Goal: Task Accomplishment & Management: Use online tool/utility

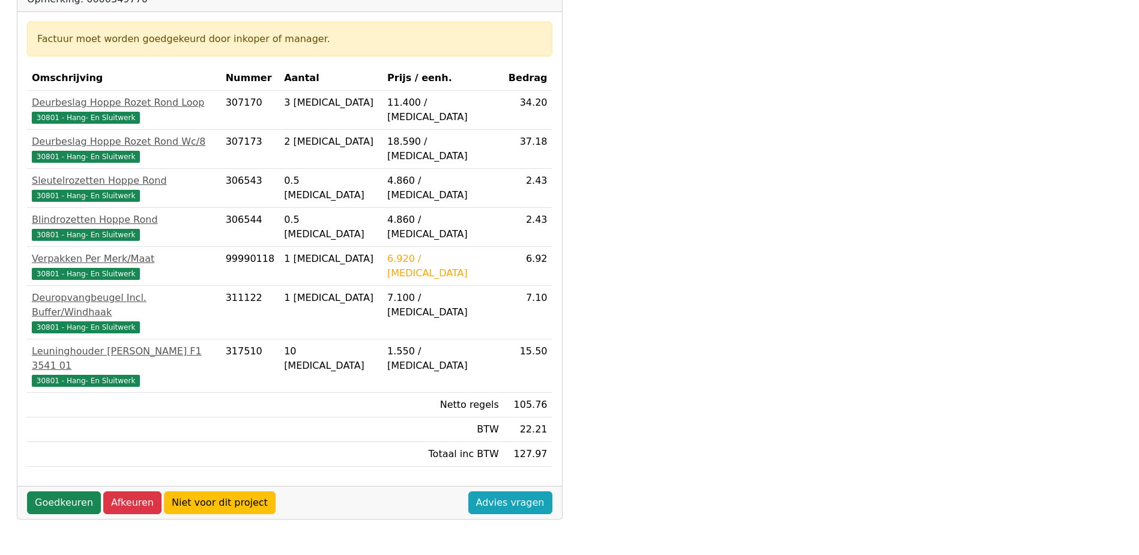
scroll to position [360, 0]
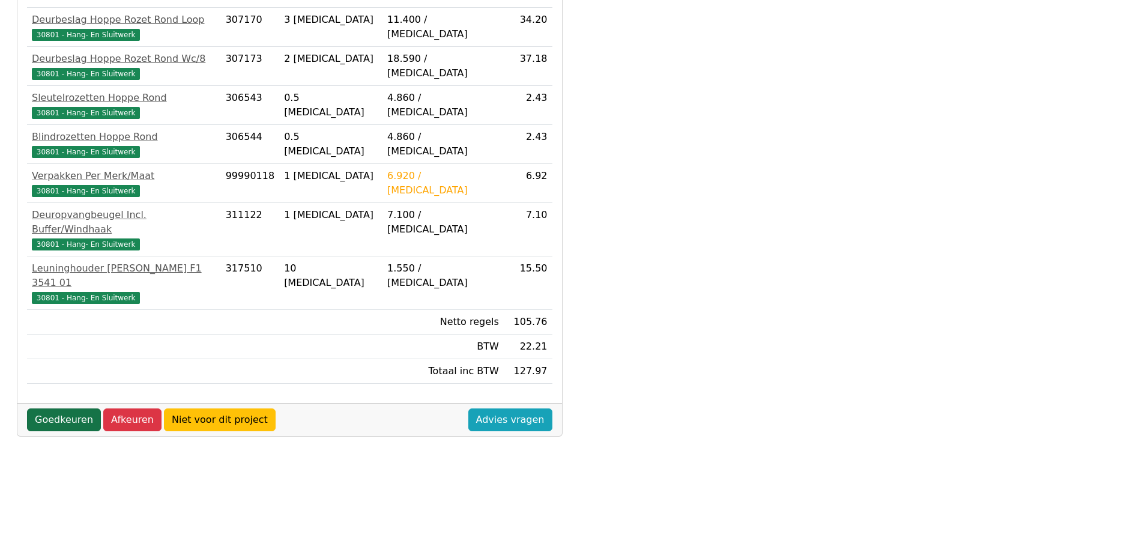
click at [40, 408] on link "Goedkeuren" at bounding box center [64, 419] width 74 height 23
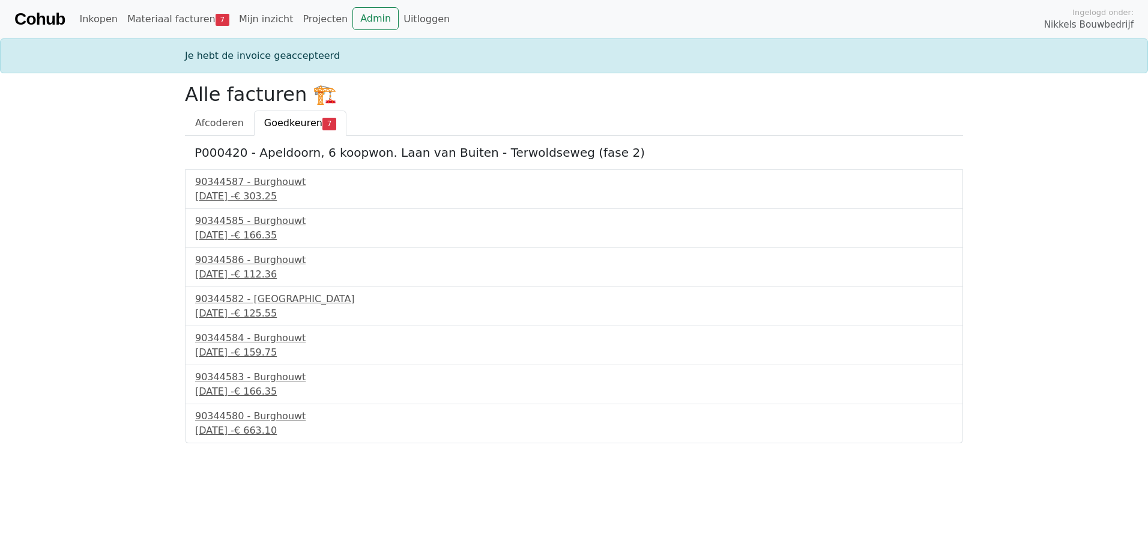
click at [300, 126] on span "Goedkeuren" at bounding box center [293, 122] width 58 height 11
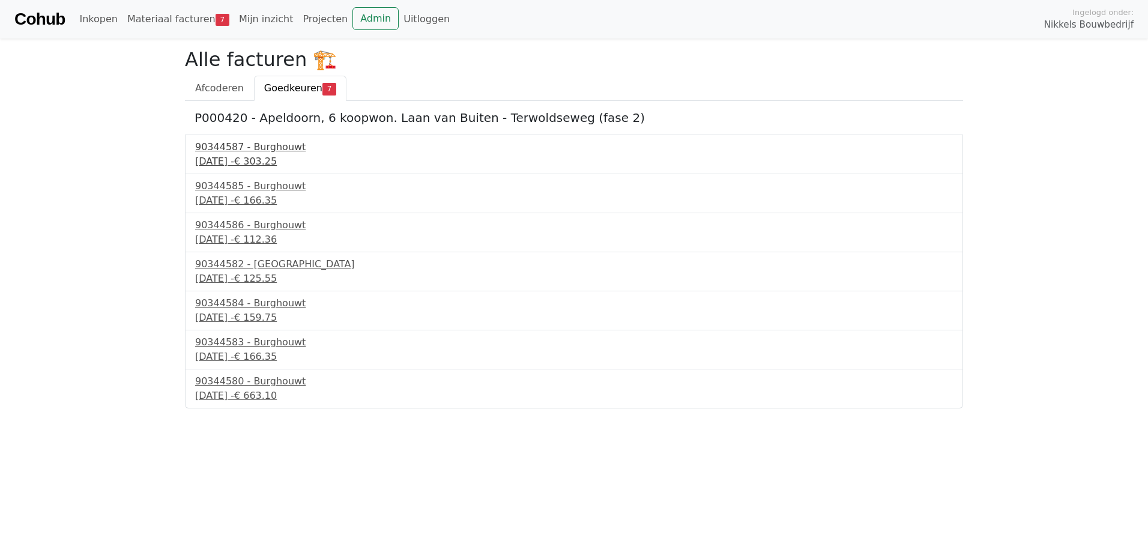
click at [263, 159] on div "29 september 2025 - € 303.25" at bounding box center [574, 161] width 758 height 14
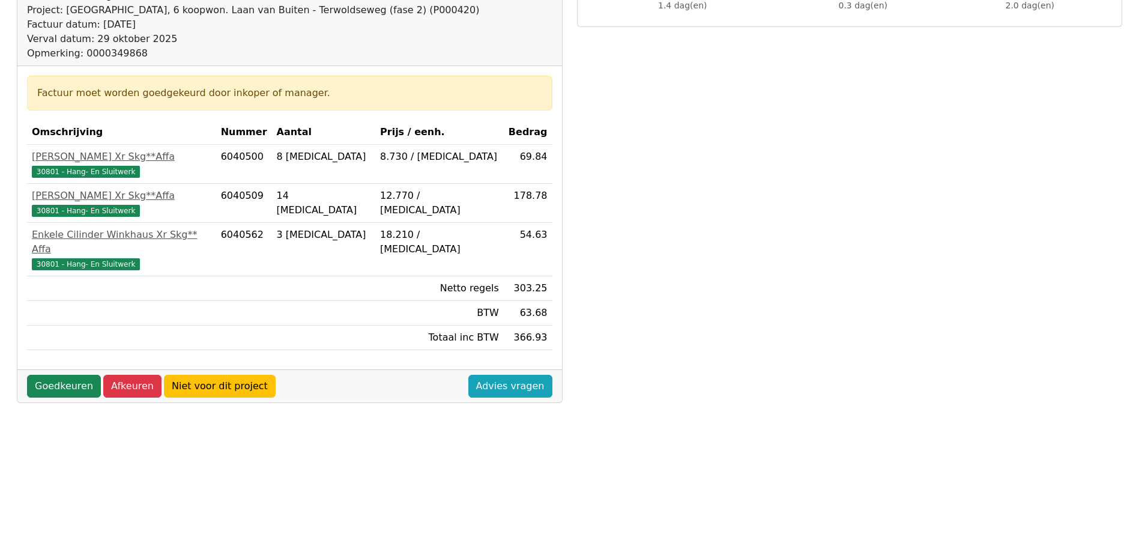
scroll to position [240, 0]
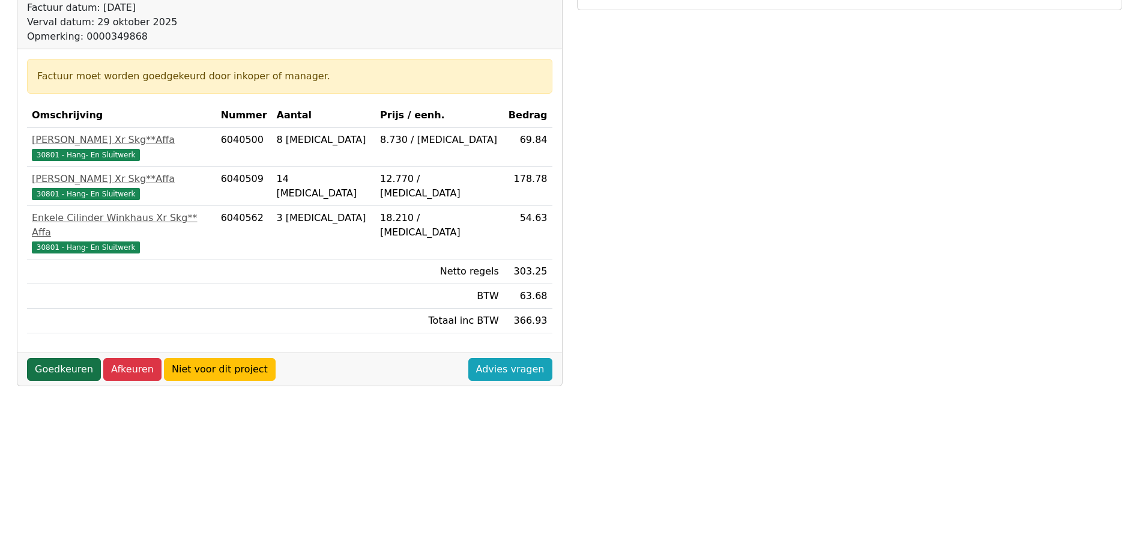
click at [69, 358] on link "Goedkeuren" at bounding box center [64, 369] width 74 height 23
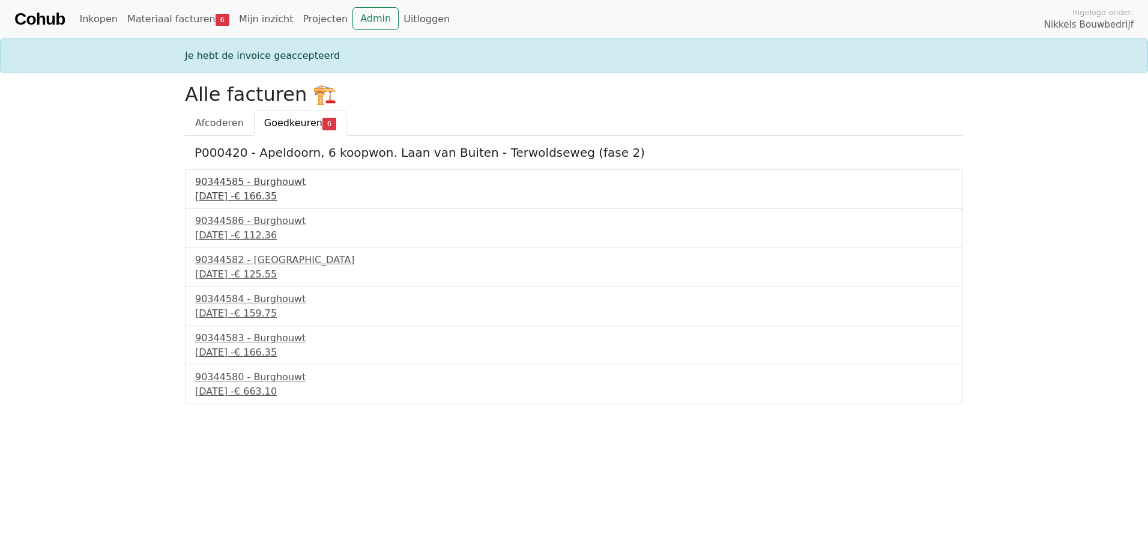
click at [235, 187] on div "90344585 - Burghouwt" at bounding box center [574, 182] width 758 height 14
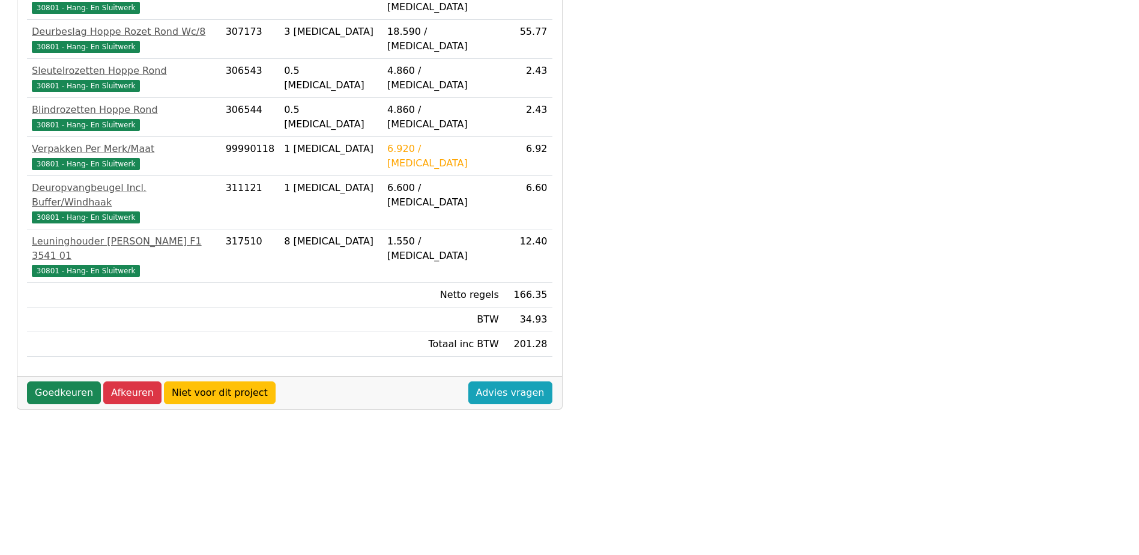
scroll to position [403, 0]
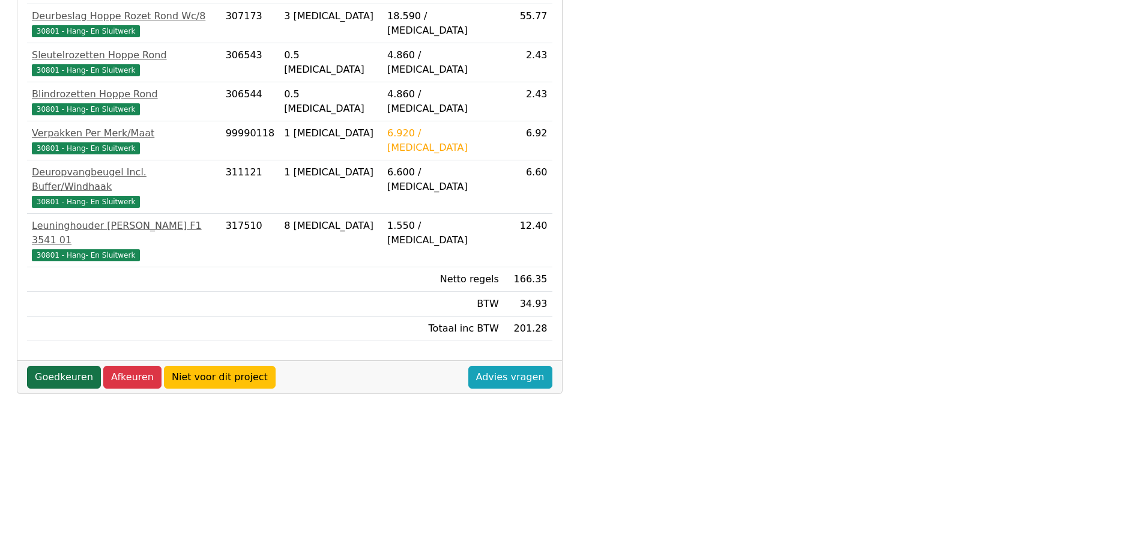
click at [71, 366] on link "Goedkeuren" at bounding box center [64, 377] width 74 height 23
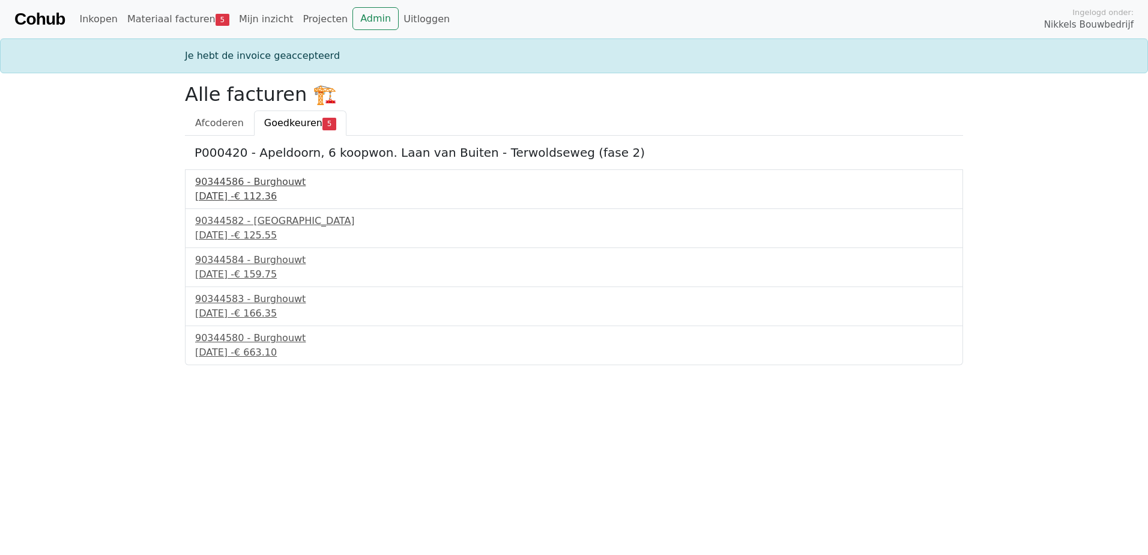
click at [260, 182] on div "90344586 - Burghouwt" at bounding box center [574, 182] width 758 height 14
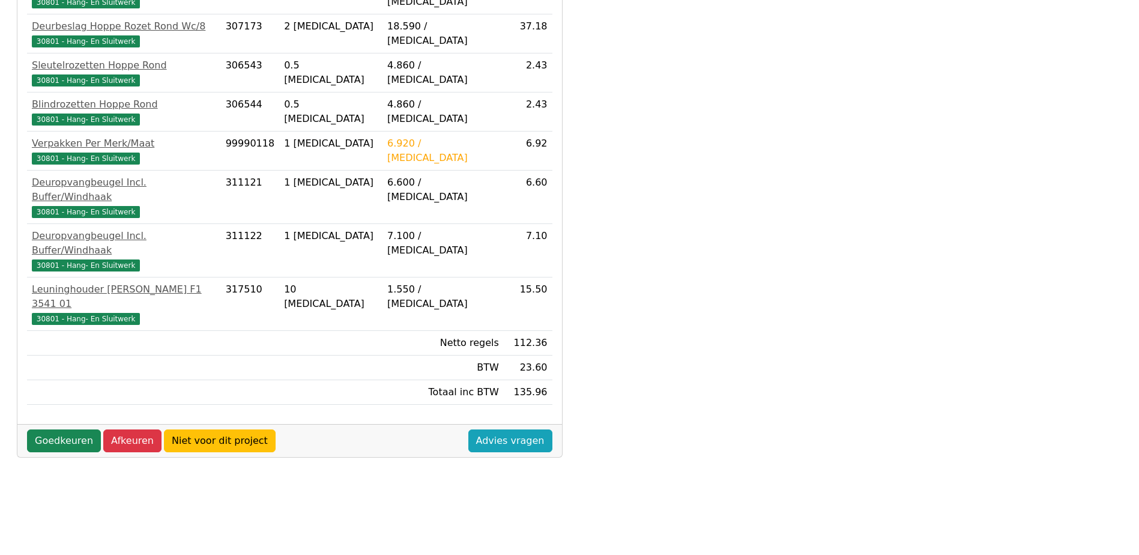
scroll to position [403, 0]
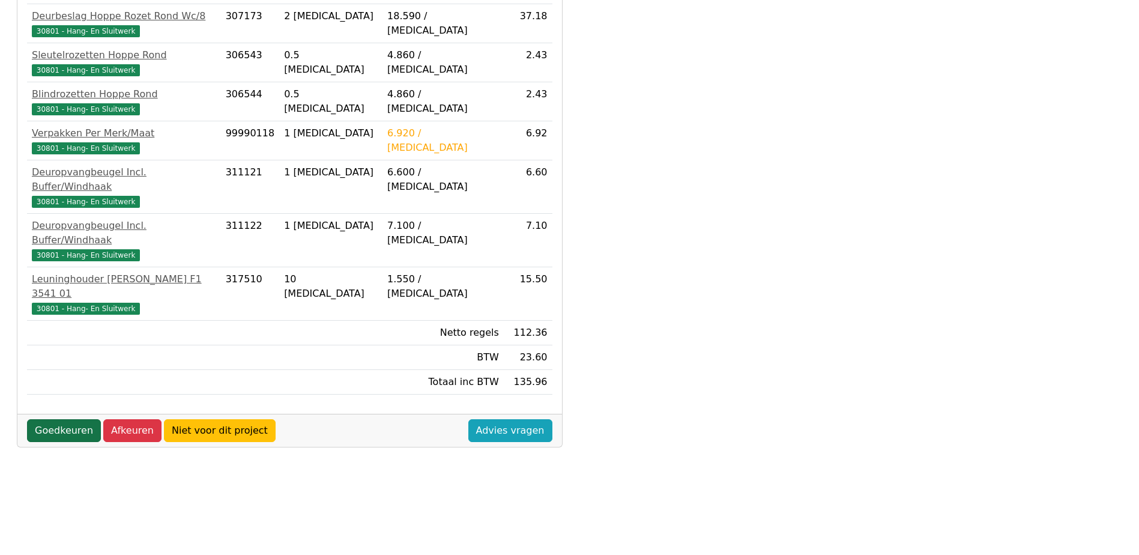
click at [63, 419] on link "Goedkeuren" at bounding box center [64, 430] width 74 height 23
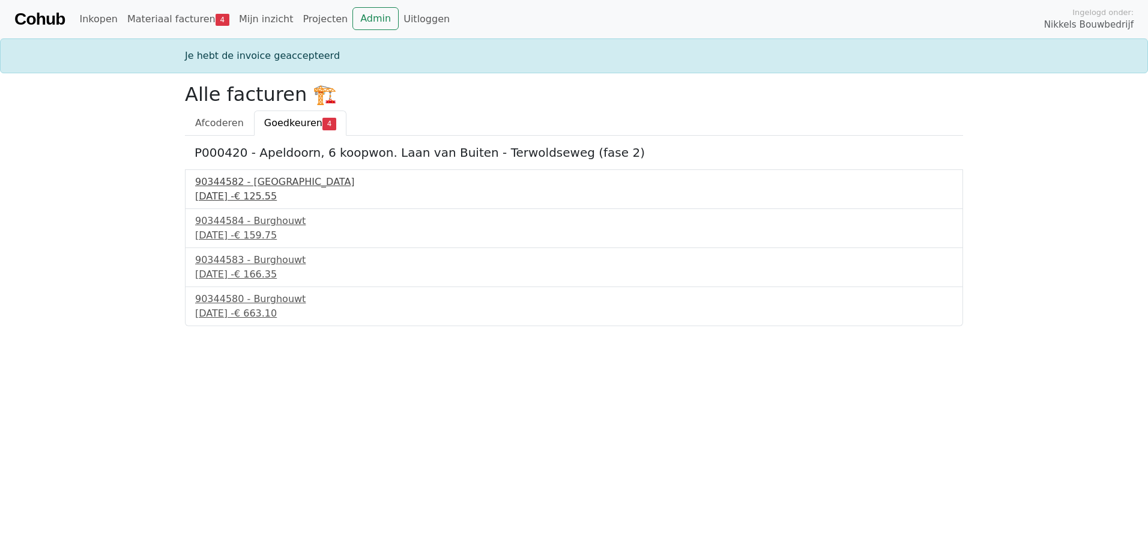
click at [253, 185] on div "90344582 - Burghouwt" at bounding box center [574, 182] width 758 height 14
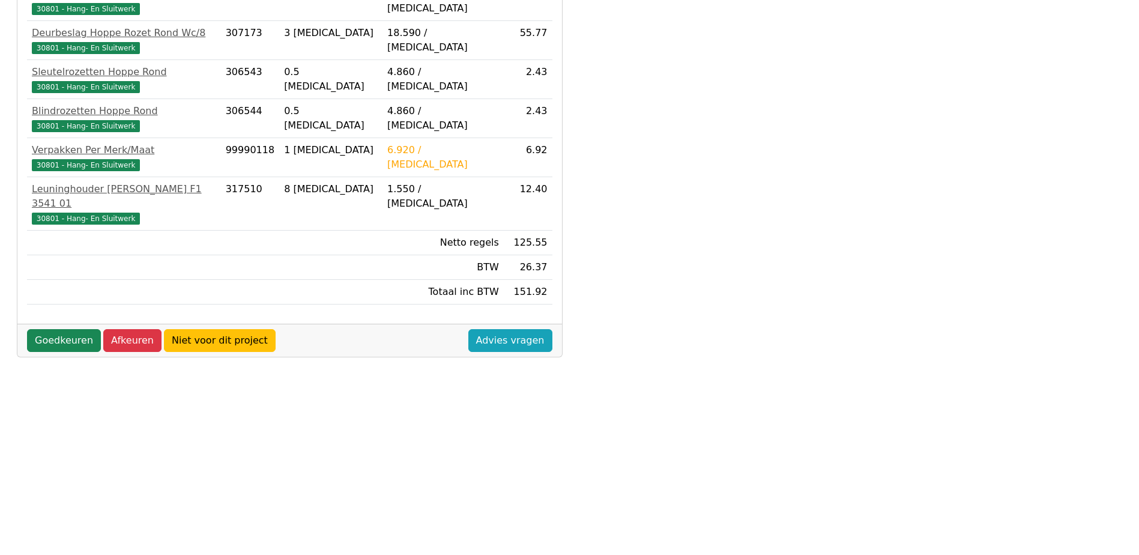
scroll to position [403, 0]
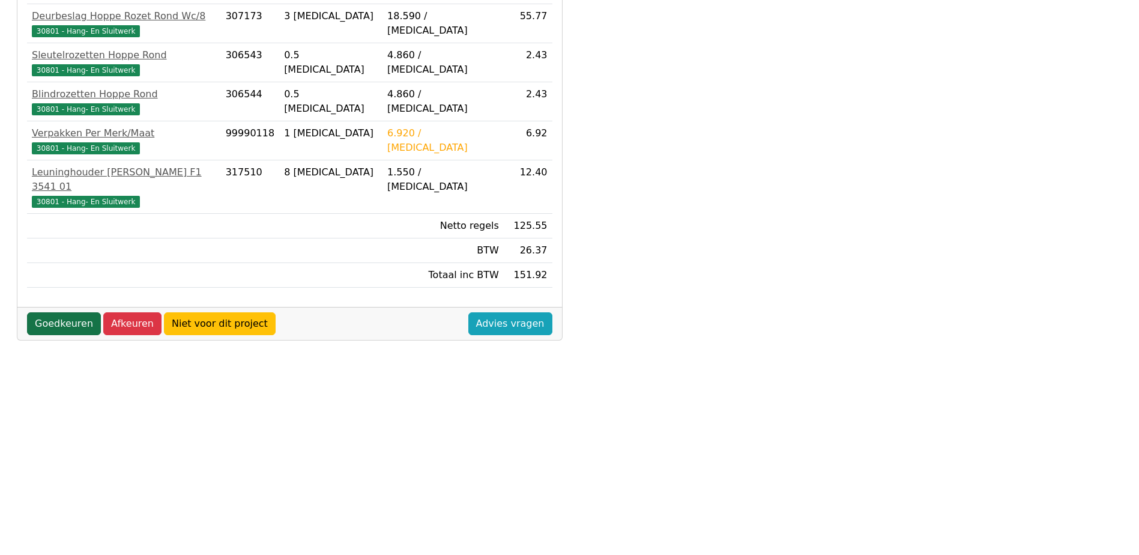
click at [62, 312] on link "Goedkeuren" at bounding box center [64, 323] width 74 height 23
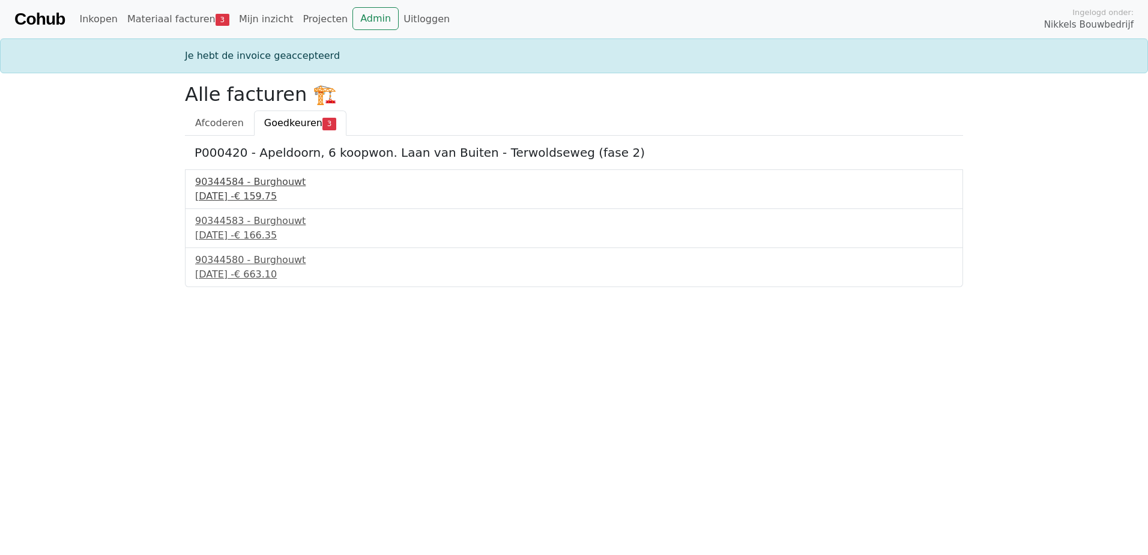
click at [277, 189] on div "90344584 - Burghouwt" at bounding box center [574, 182] width 758 height 14
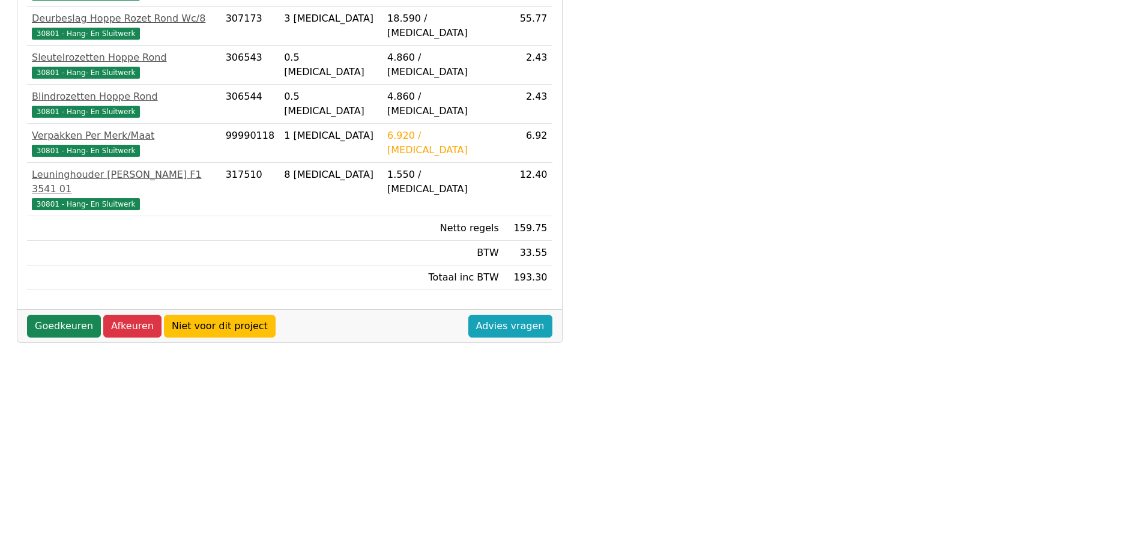
scroll to position [403, 0]
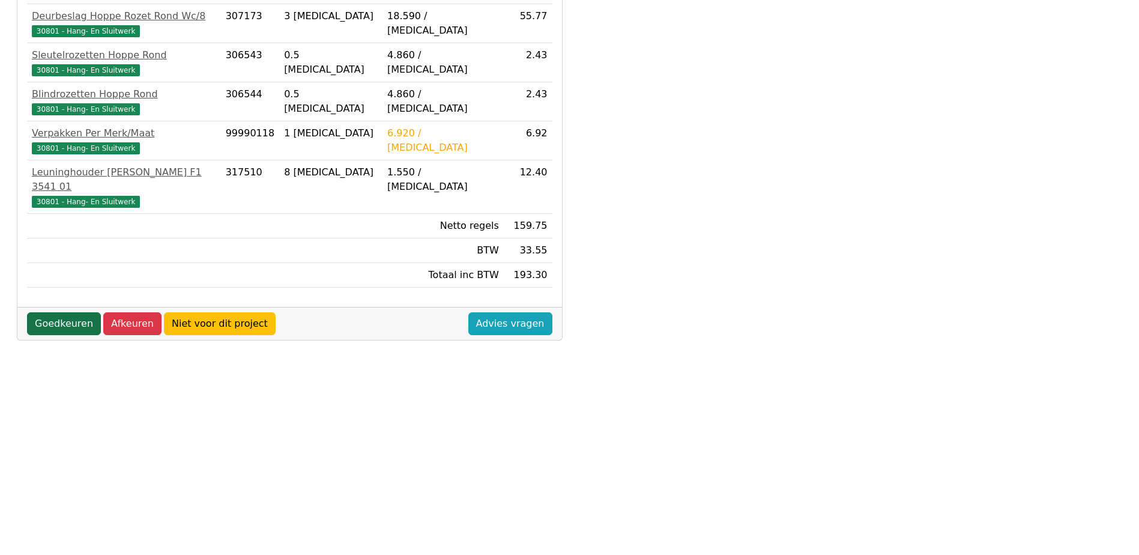
click at [67, 312] on link "Goedkeuren" at bounding box center [64, 323] width 74 height 23
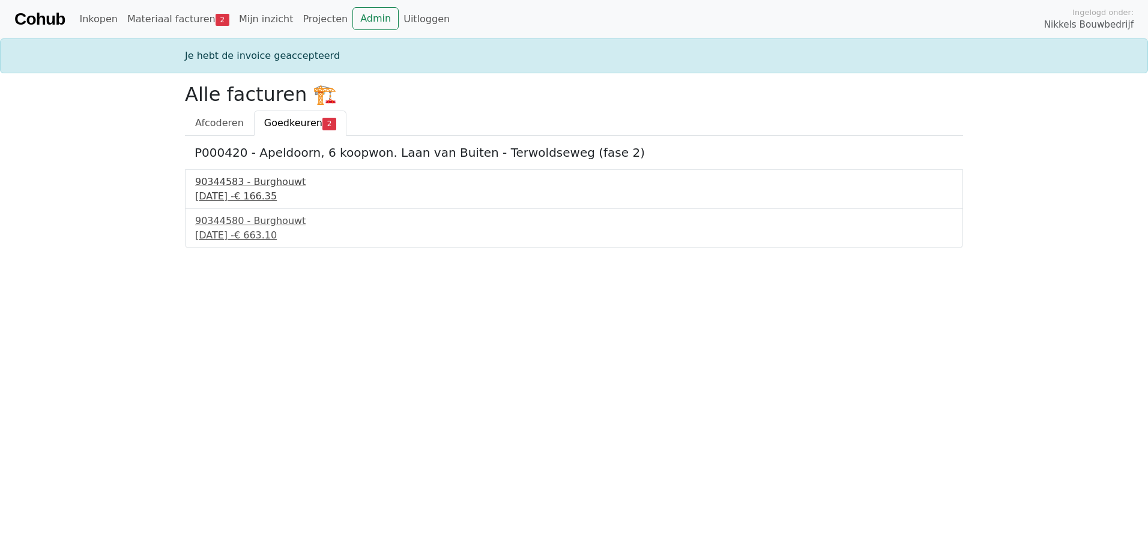
click at [245, 192] on div "[DATE] - € 166.35" at bounding box center [574, 196] width 758 height 14
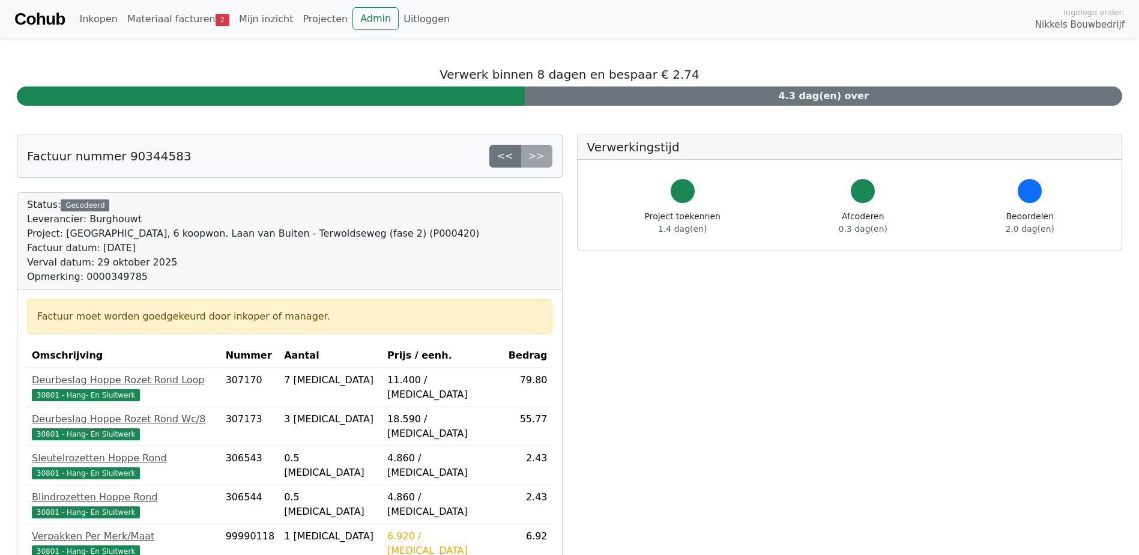
scroll to position [403, 0]
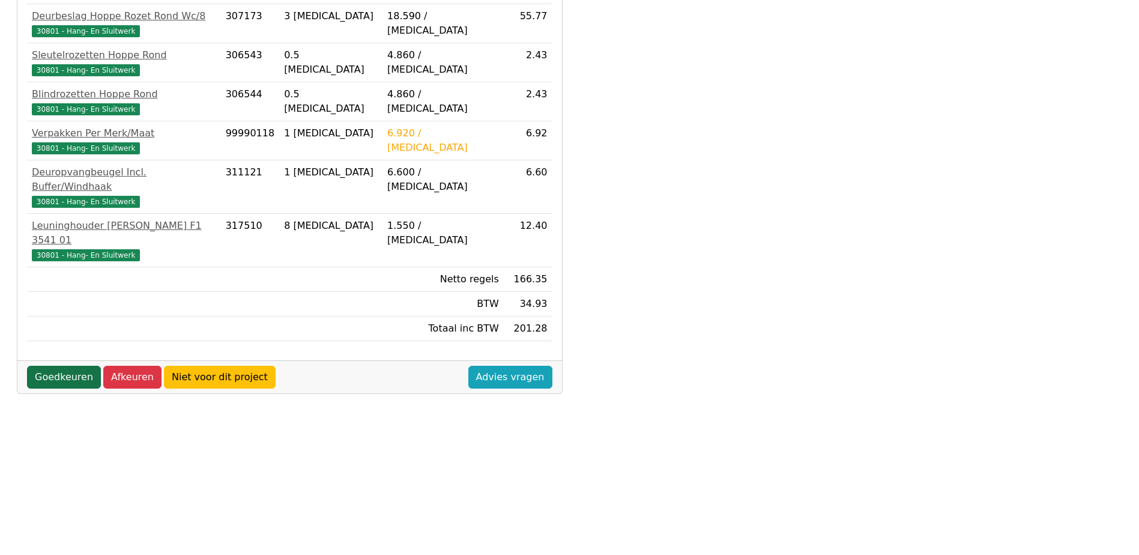
click at [67, 366] on link "Goedkeuren" at bounding box center [64, 377] width 74 height 23
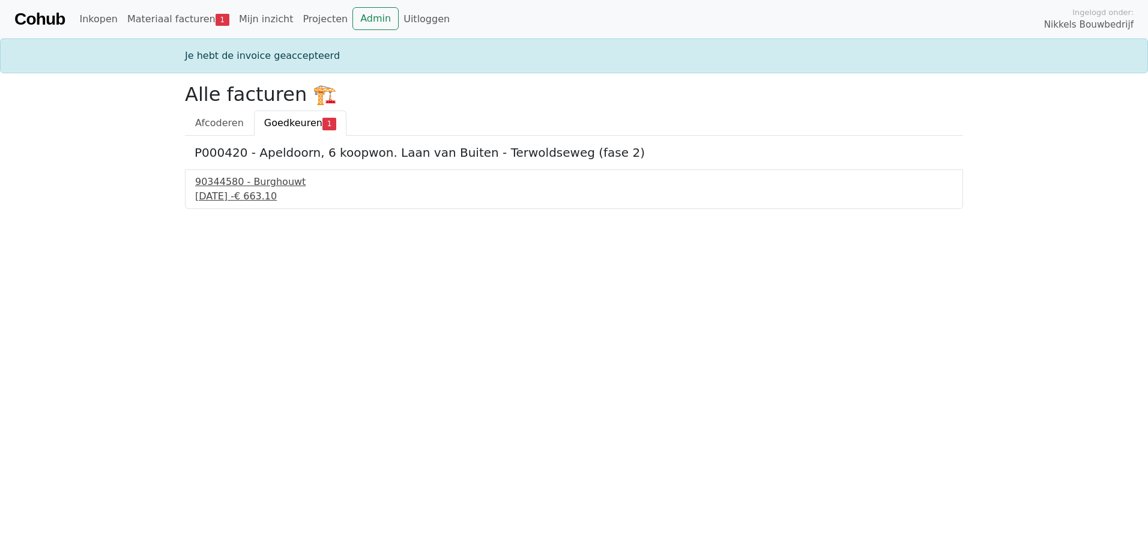
click at [226, 192] on div "29 september 2025 - € 663.10" at bounding box center [574, 196] width 758 height 14
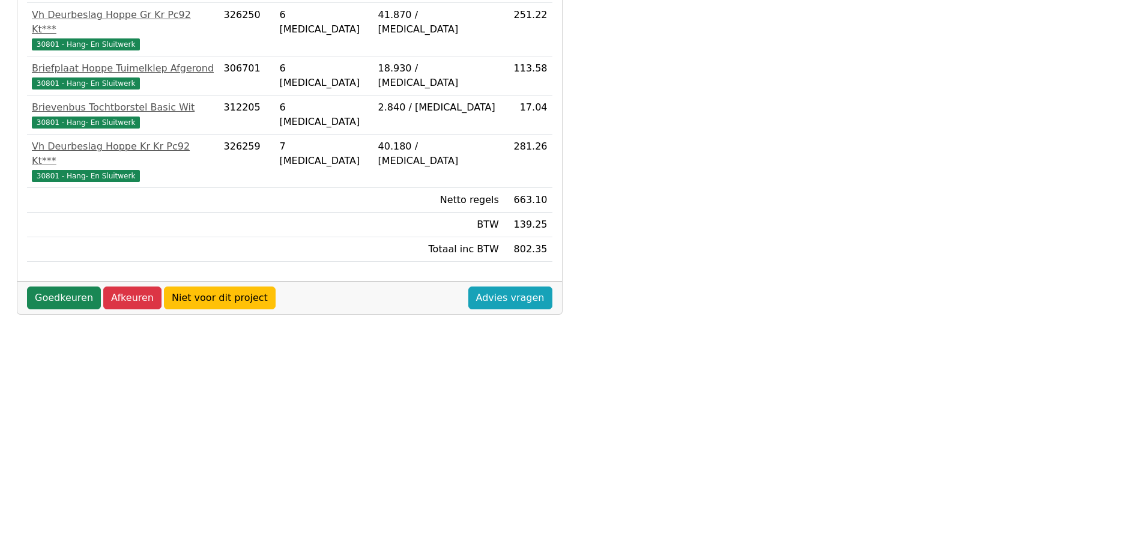
scroll to position [403, 0]
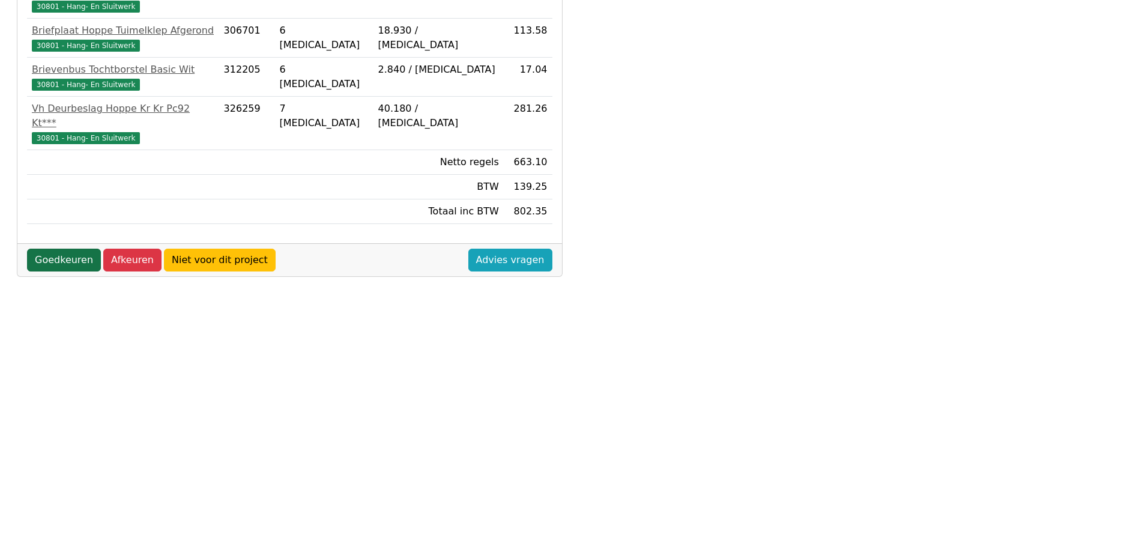
click at [64, 249] on link "Goedkeuren" at bounding box center [64, 260] width 74 height 23
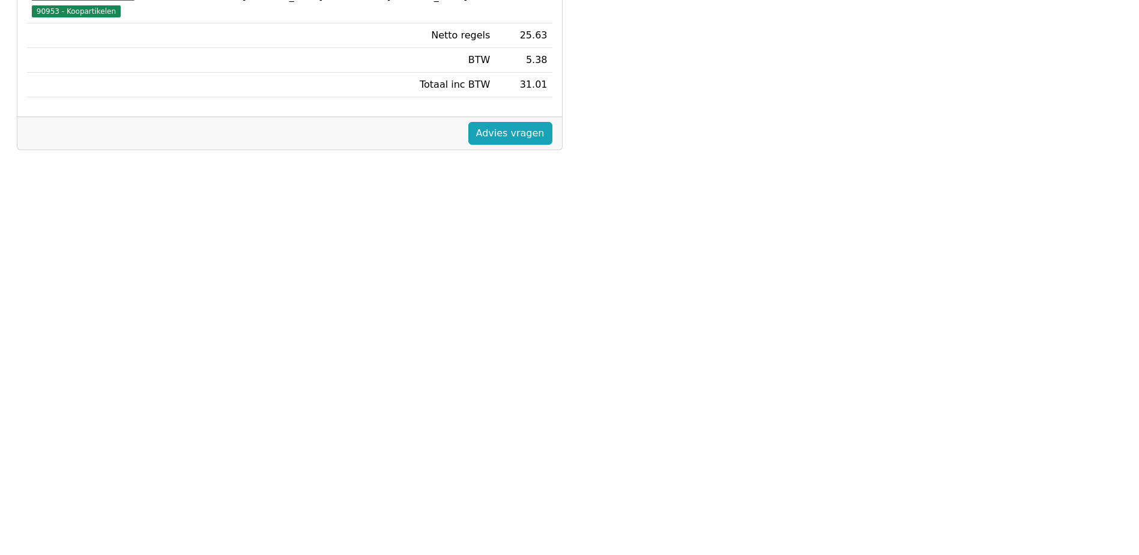
scroll to position [403, 0]
